Goal: Use online tool/utility: Utilize a website feature to perform a specific function

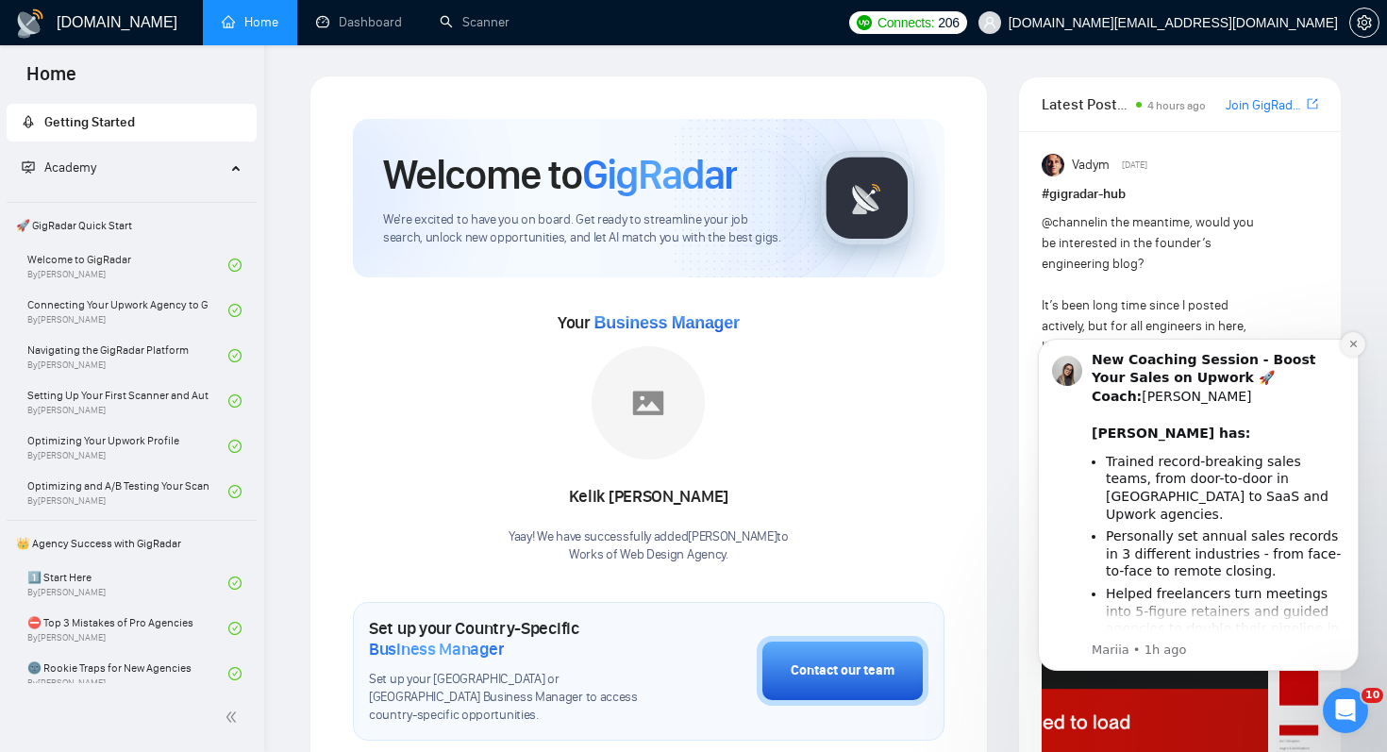
click at [1351, 352] on button "Dismiss notification" at bounding box center [1353, 344] width 25 height 25
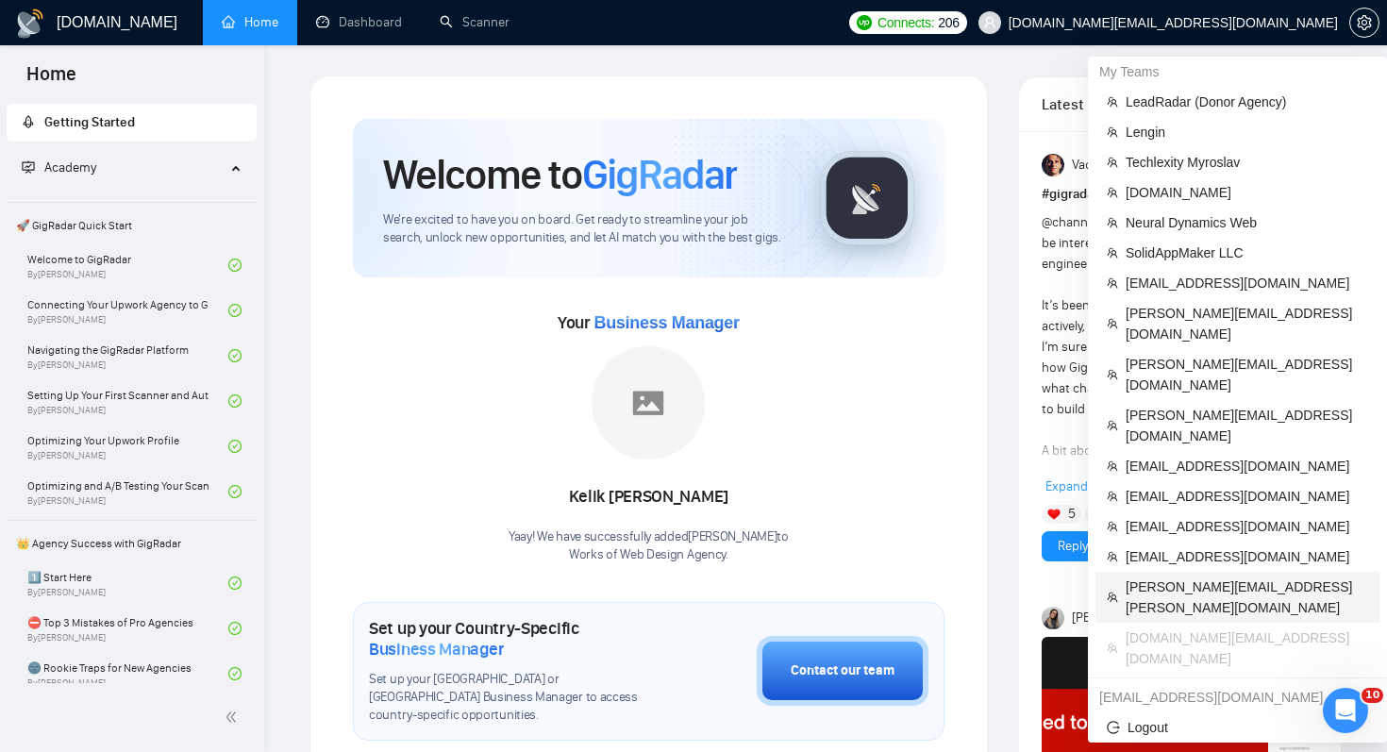
click at [1225, 577] on span "[PERSON_NAME][EMAIL_ADDRESS][PERSON_NAME][DOMAIN_NAME]" at bounding box center [1247, 598] width 243 height 42
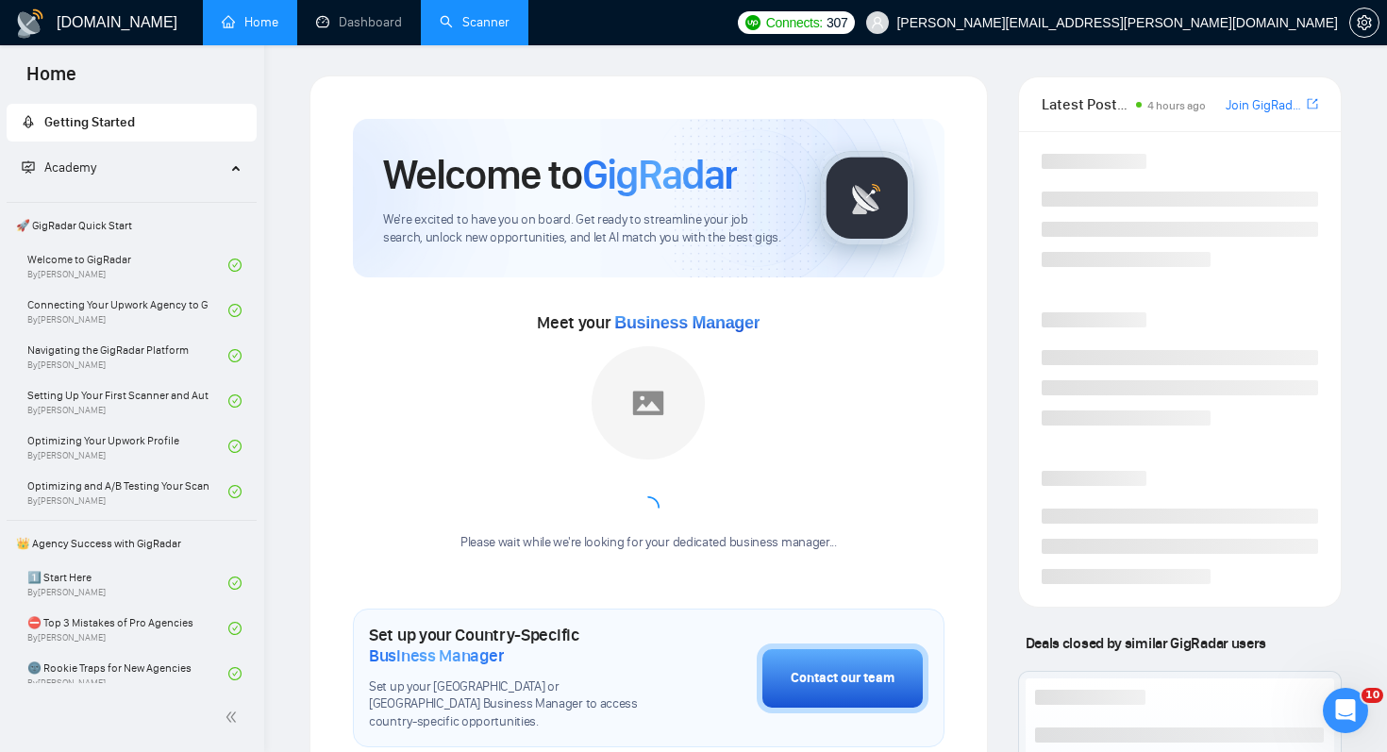
click at [494, 30] on link "Scanner" at bounding box center [475, 22] width 70 height 16
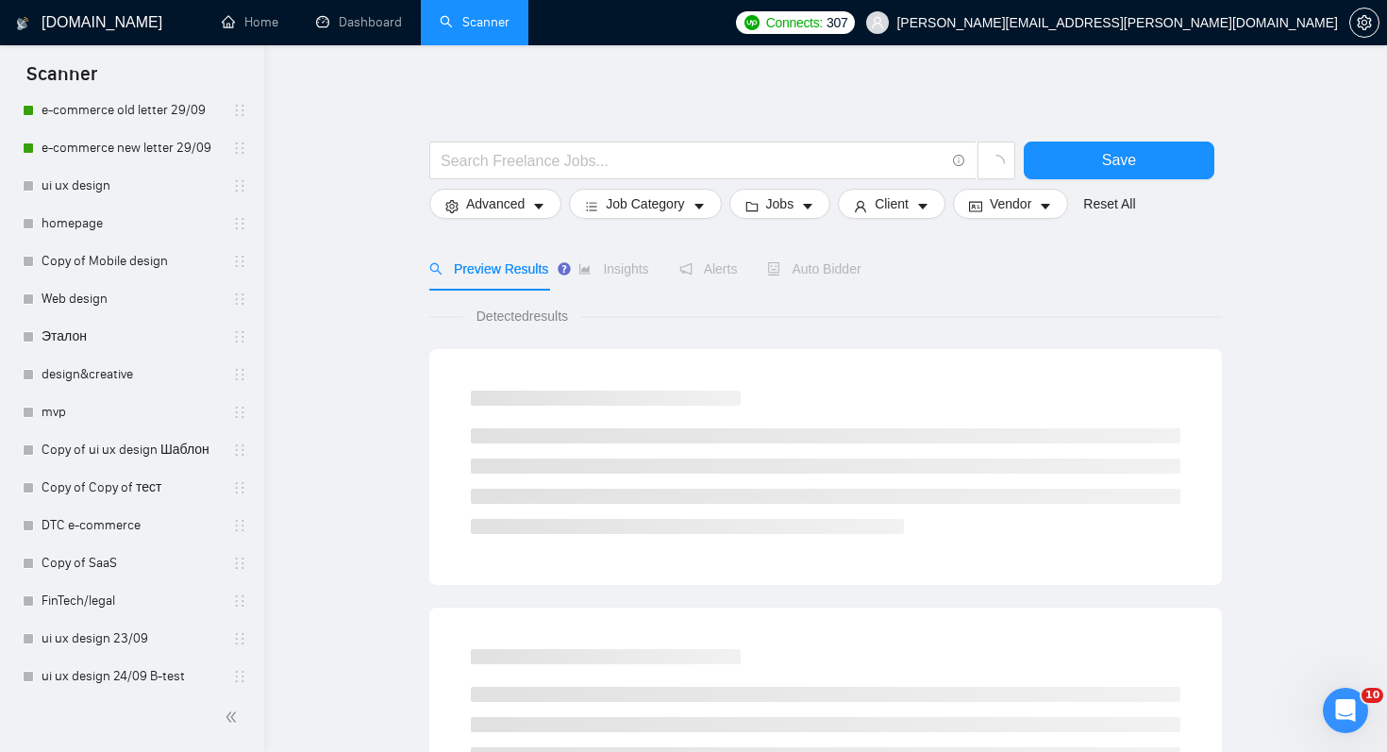
scroll to position [794, 0]
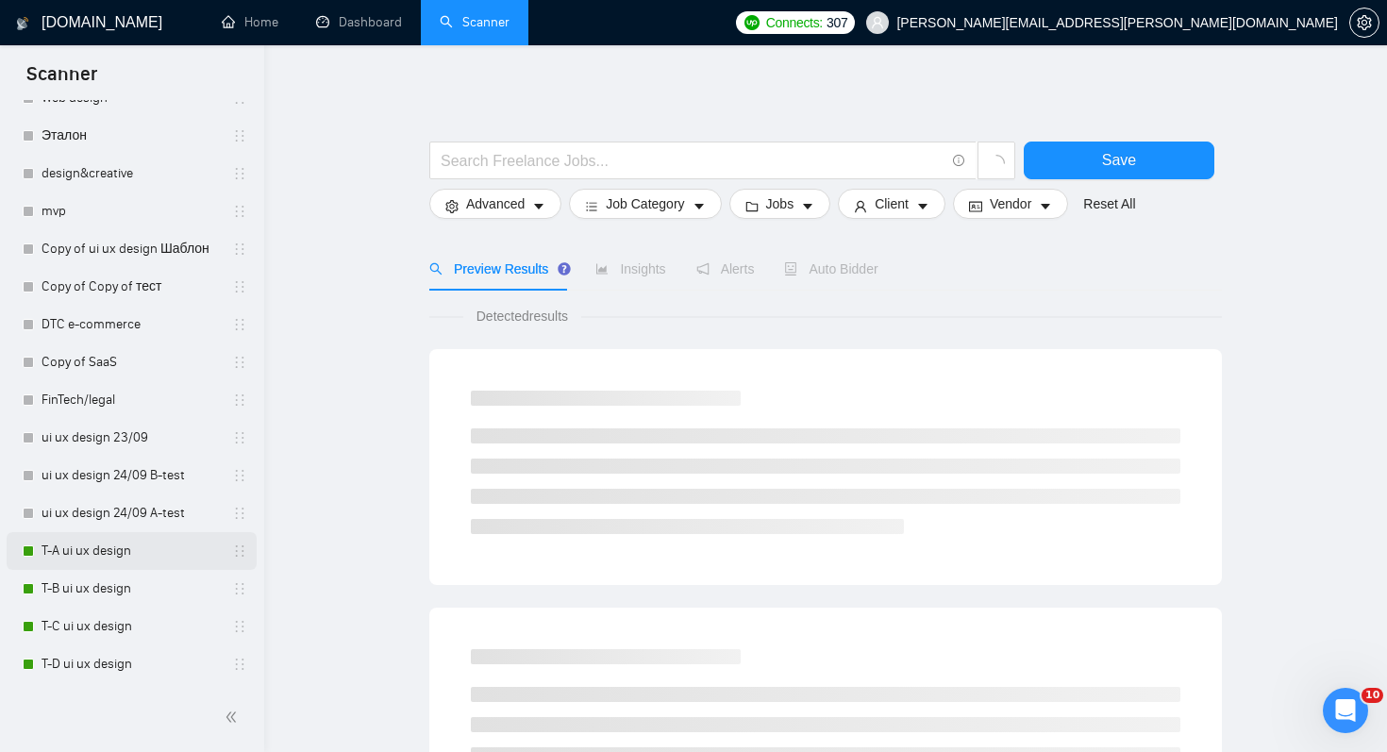
click at [111, 541] on link "T-A ui ux design" at bounding box center [131, 551] width 179 height 38
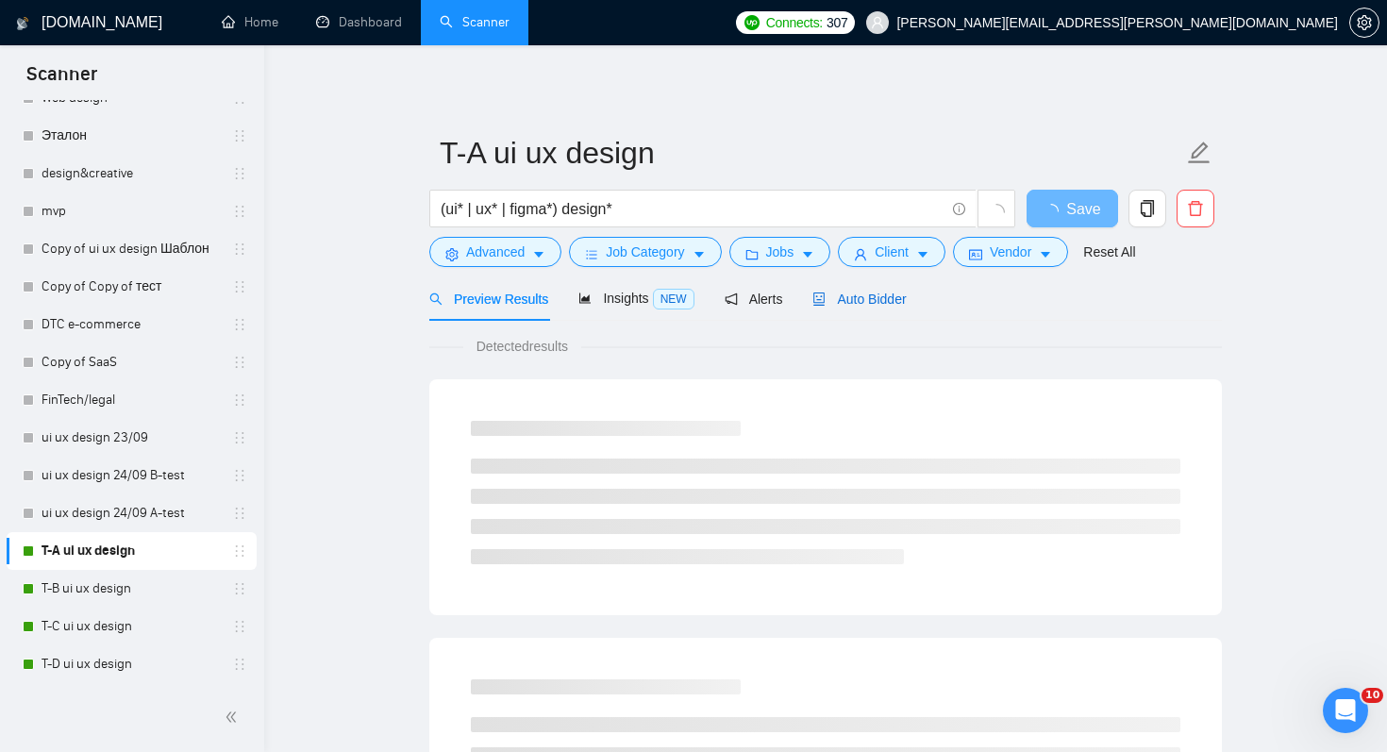
click at [882, 289] on div "Auto Bidder" at bounding box center [859, 299] width 93 height 21
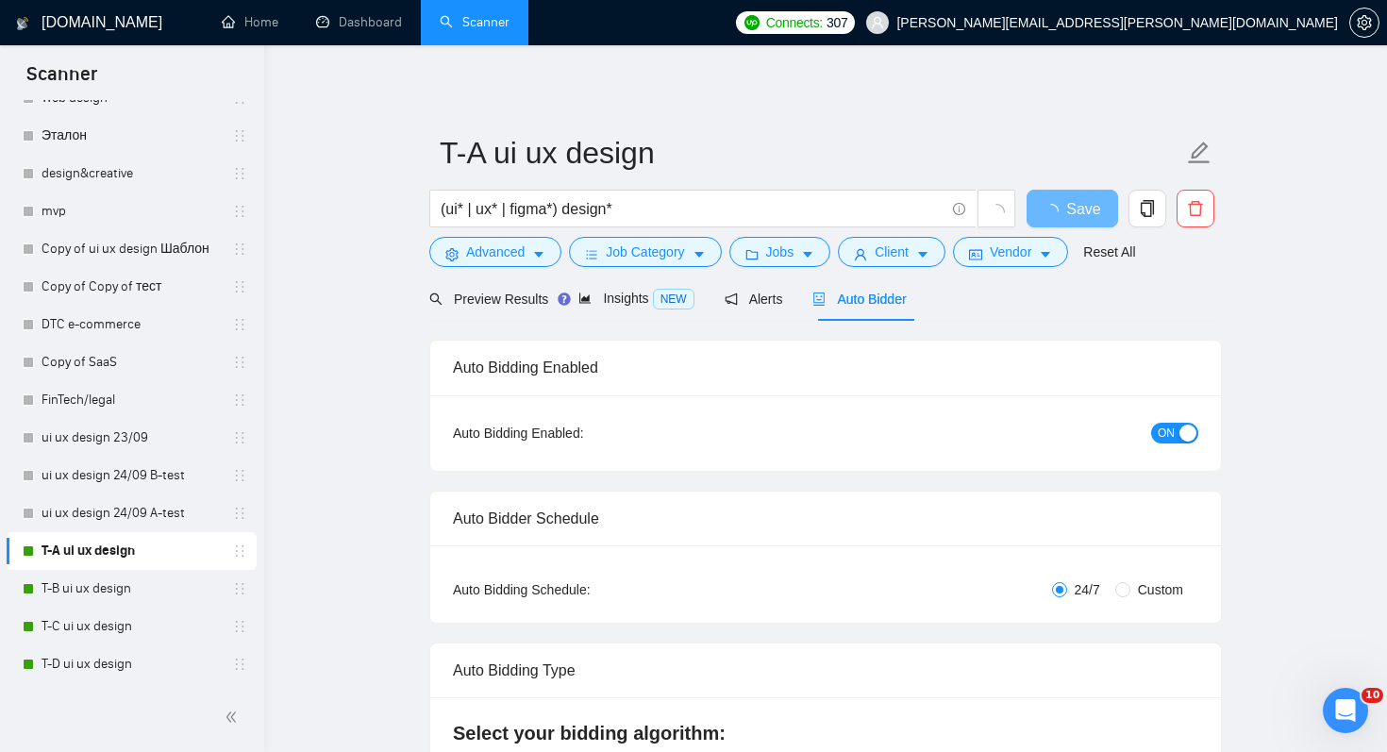
radio input "false"
radio input "true"
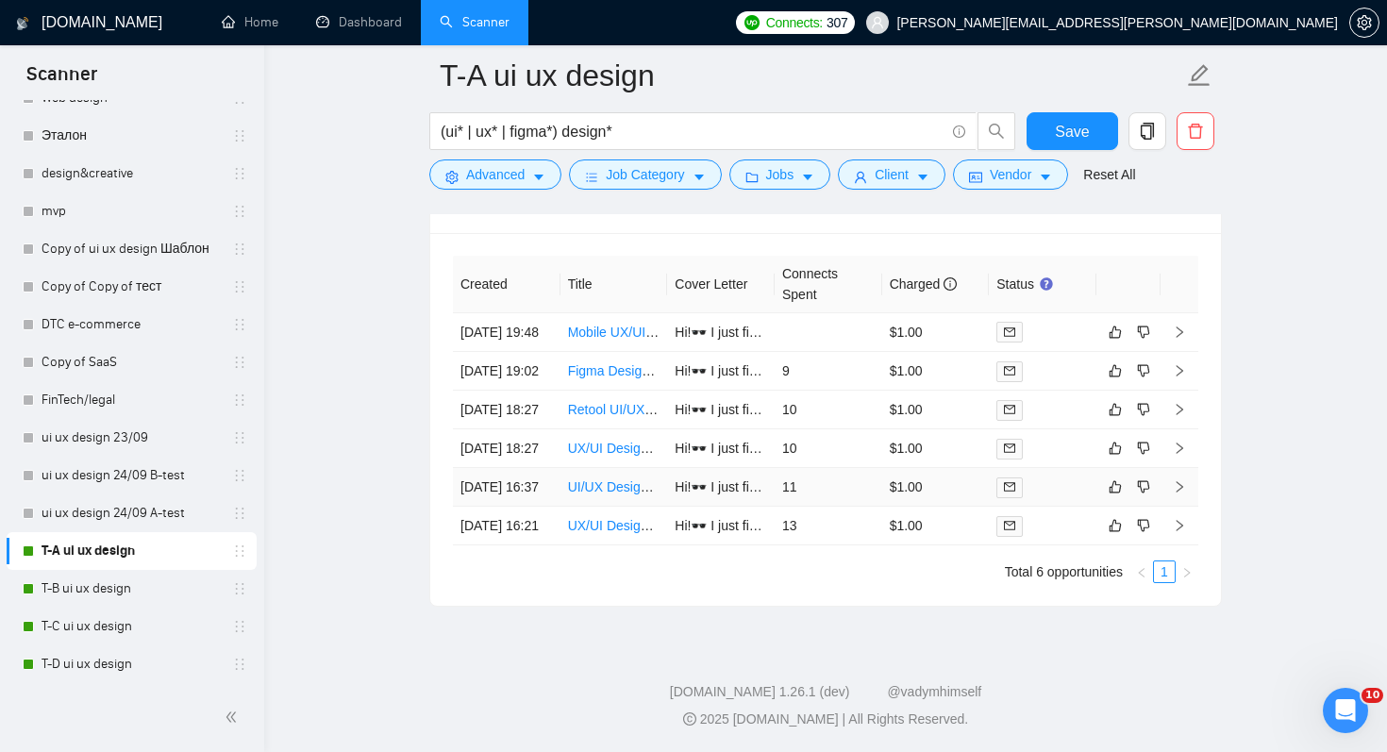
scroll to position [5043, 0]
